Goal: Find specific page/section: Find specific page/section

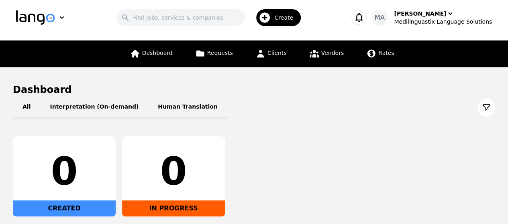
scroll to position [3, 0]
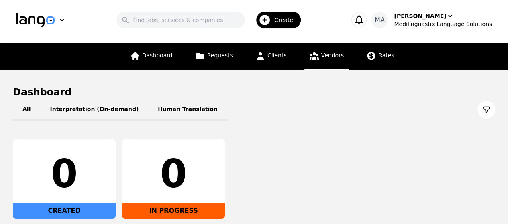
click at [326, 53] on span "Vendors" at bounding box center [332, 55] width 22 height 6
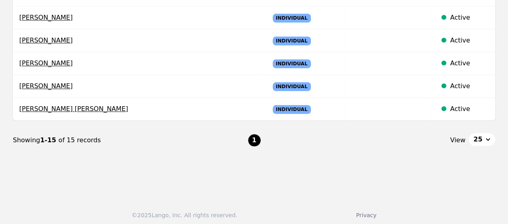
scroll to position [365, 0]
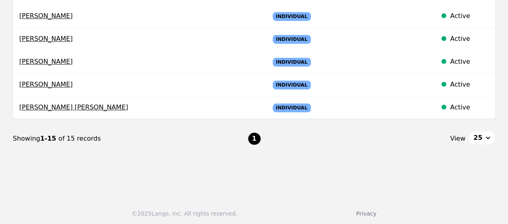
click at [485, 136] on button "25" at bounding box center [482, 138] width 27 height 13
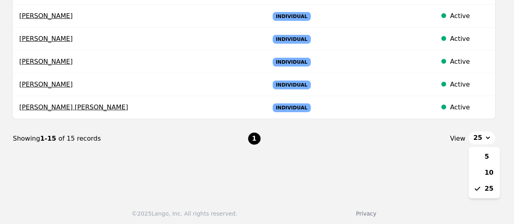
click at [430, 148] on nav "Showing 1-15 of 15 records 1 View 25 5 10 25" at bounding box center [254, 138] width 482 height 39
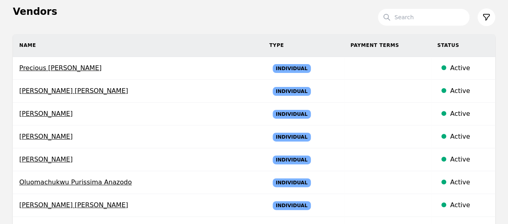
scroll to position [0, 0]
